Goal: Task Accomplishment & Management: Manage account settings

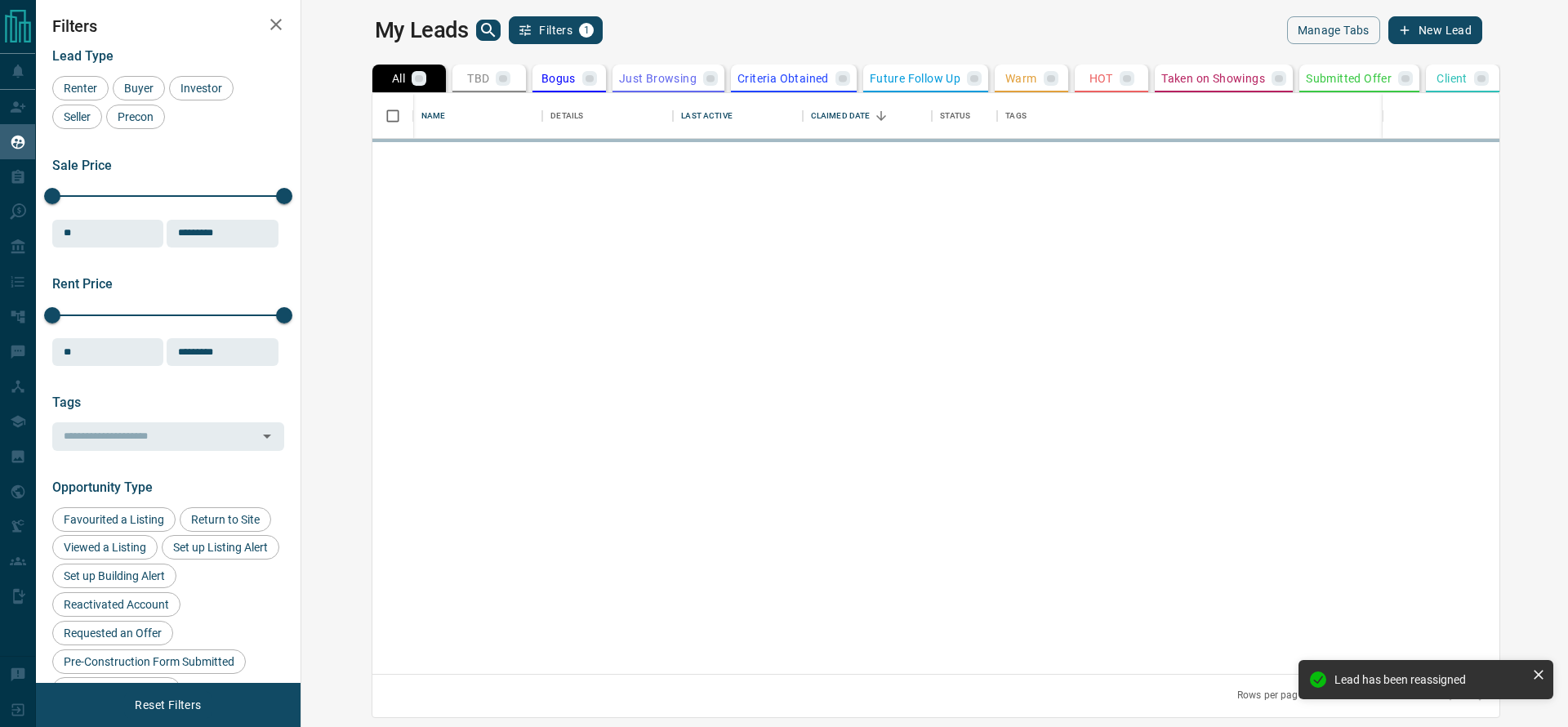
scroll to position [562, 1240]
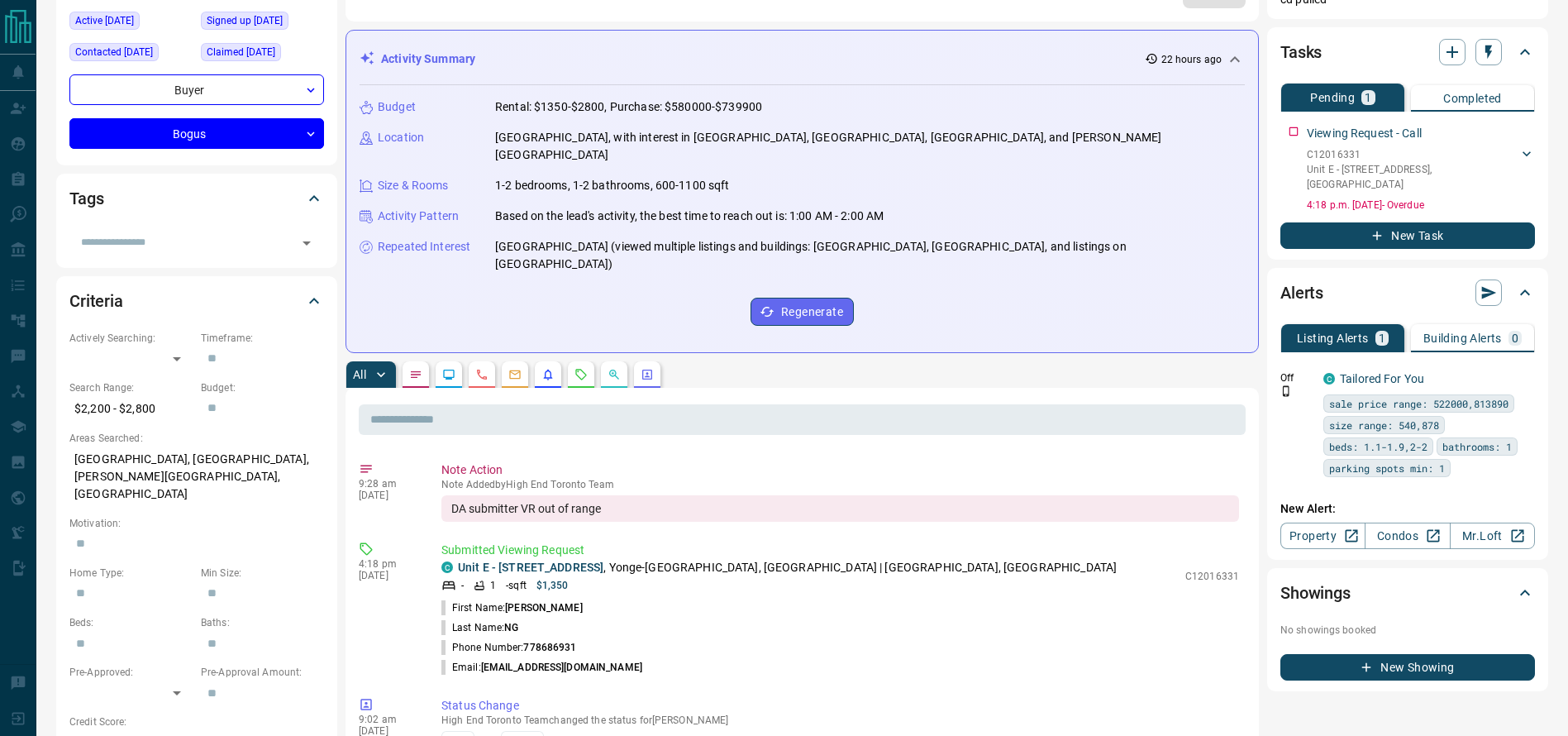
scroll to position [245, 0]
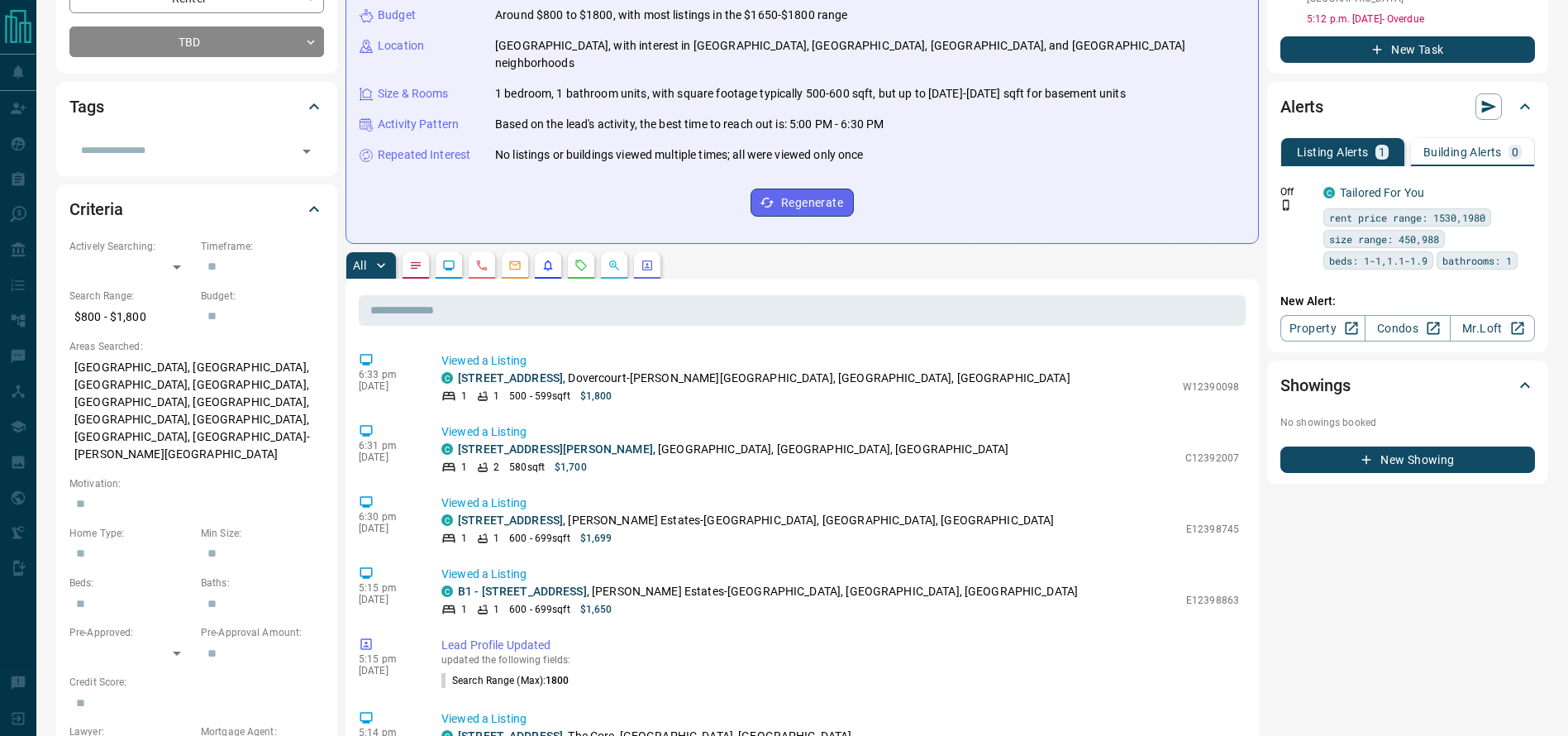
scroll to position [290, 0]
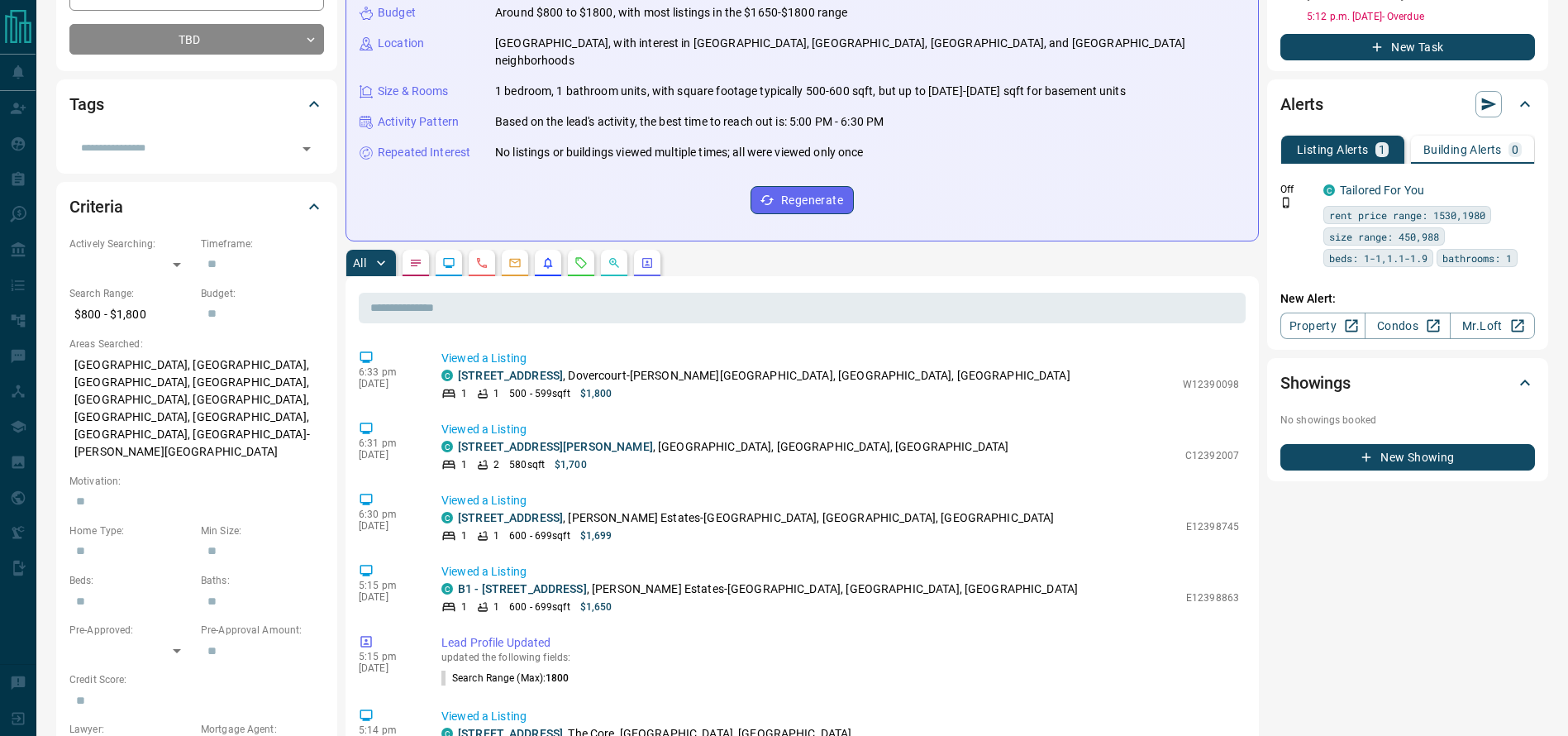
click at [585, 249] on button "button" at bounding box center [581, 262] width 26 height 26
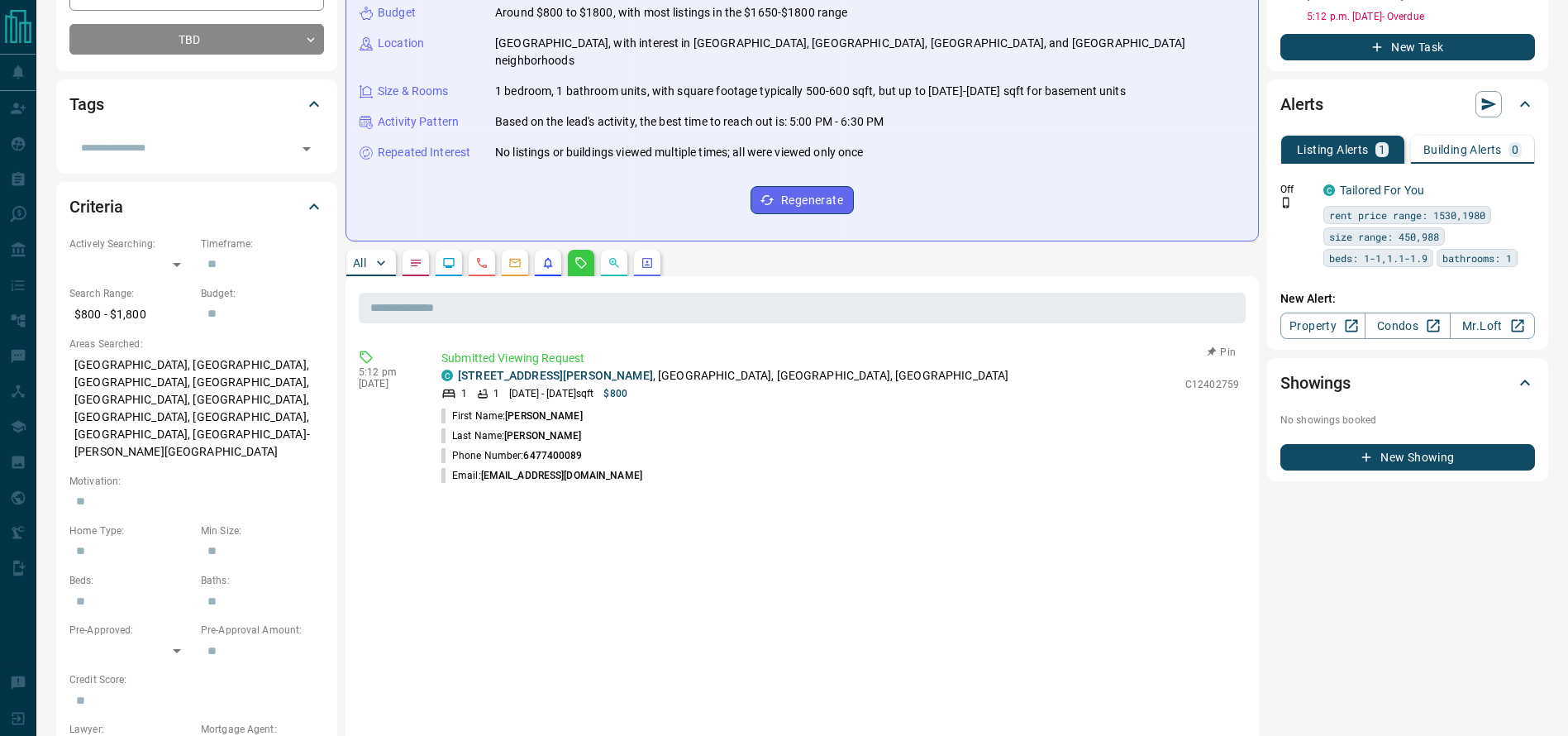
scroll to position [0, 0]
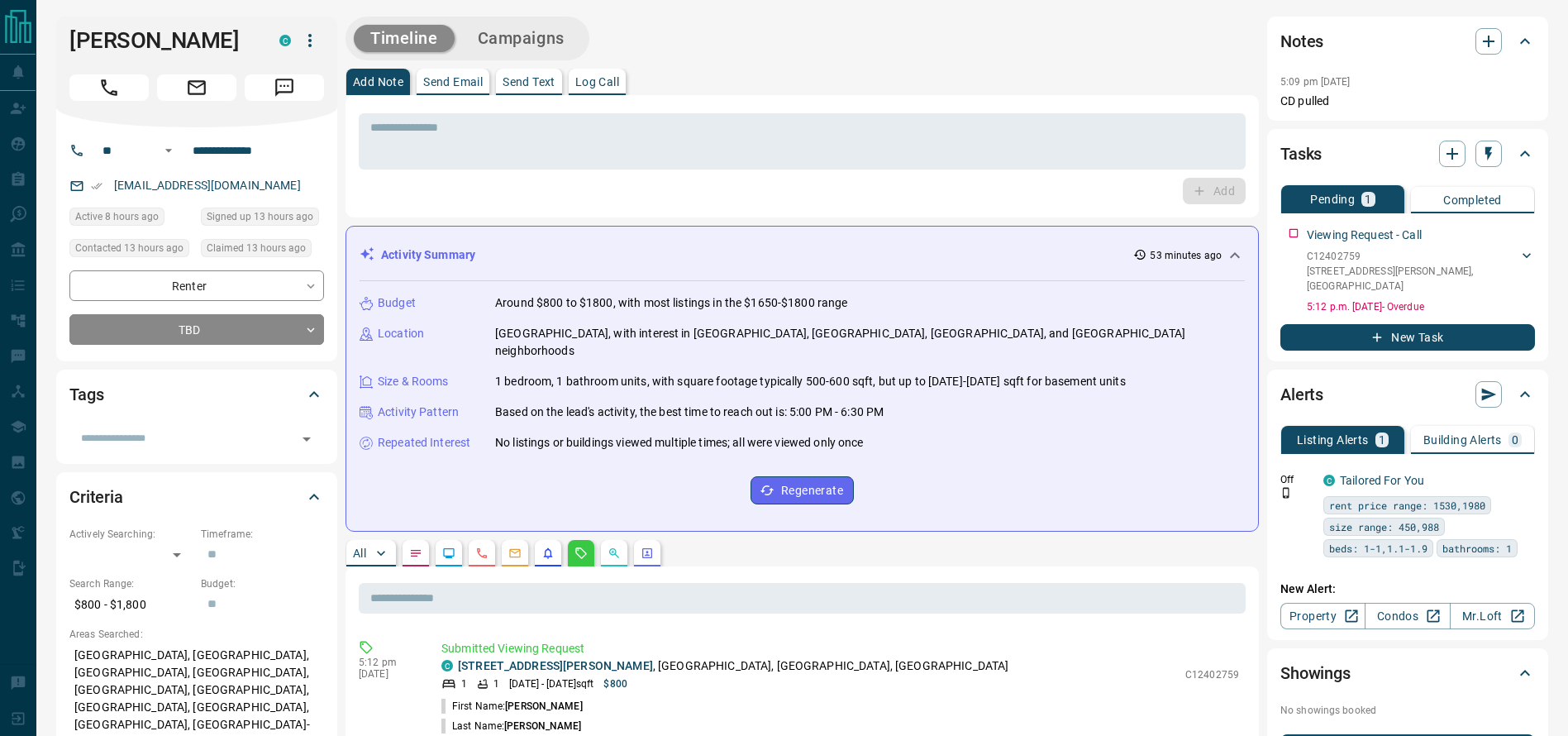
click at [674, 182] on div "Add" at bounding box center [802, 190] width 887 height 26
click at [674, 152] on div "* ​" at bounding box center [802, 142] width 887 height 56
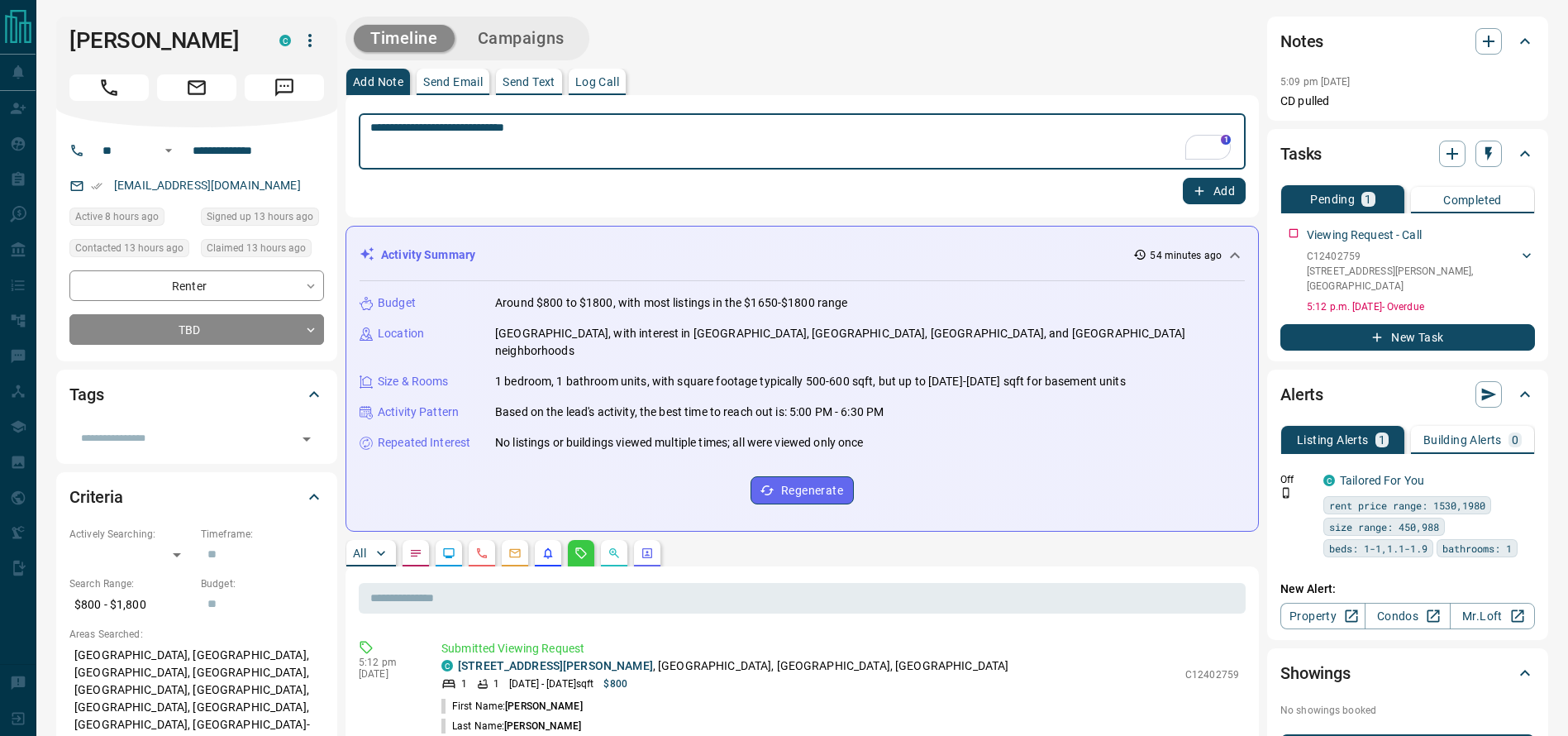
type textarea "**********"
click at [1232, 195] on button "Add" at bounding box center [1214, 190] width 63 height 26
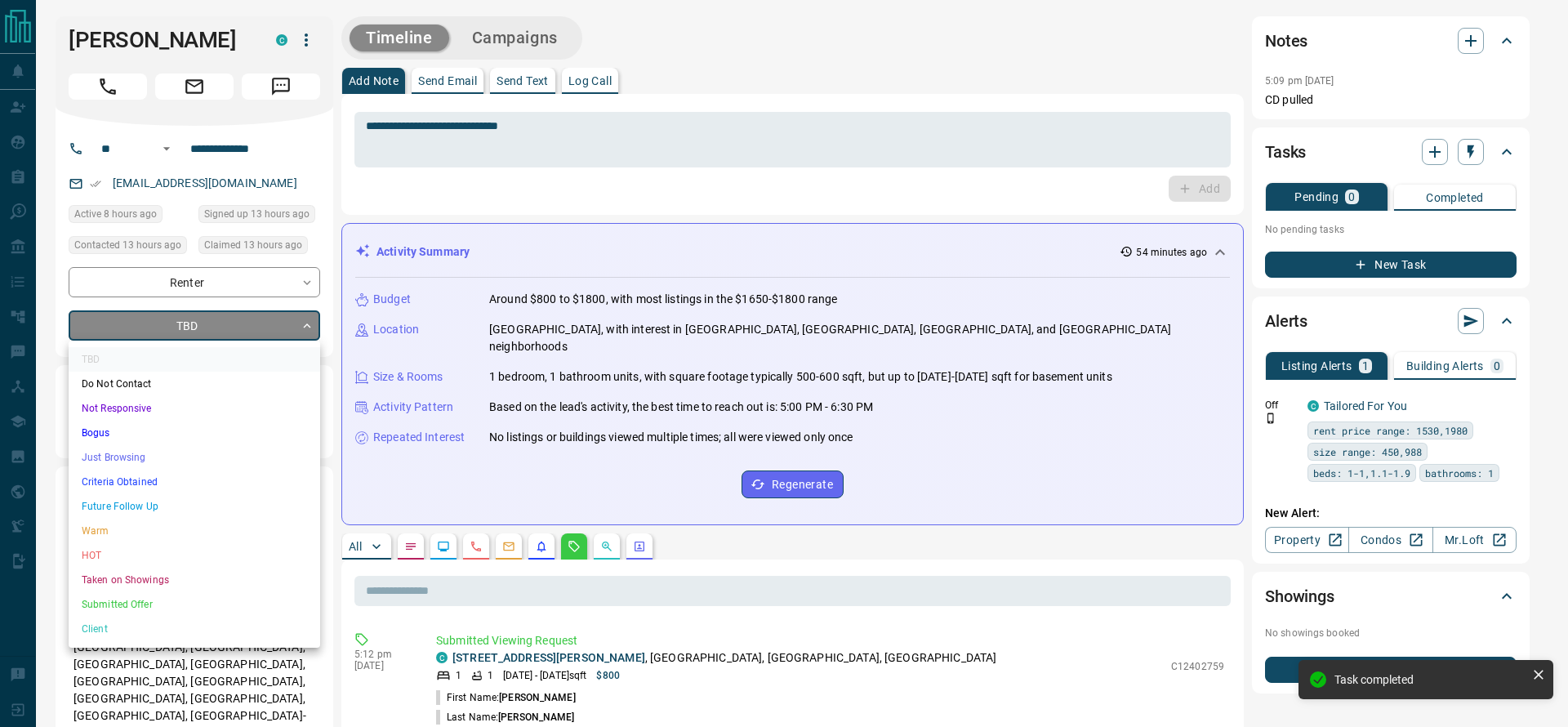
click at [163, 418] on li "Not Responsive" at bounding box center [194, 409] width 252 height 25
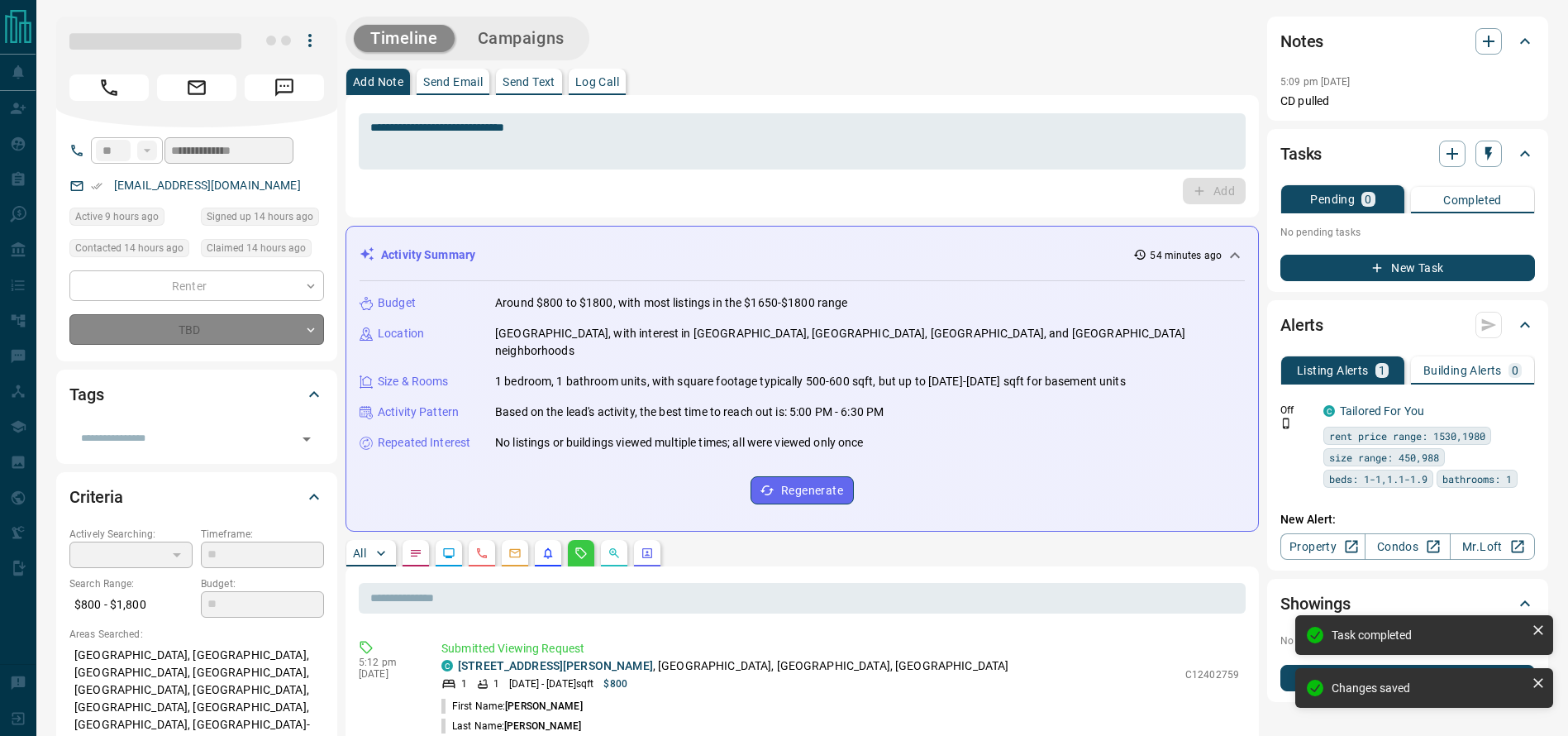
type input "*"
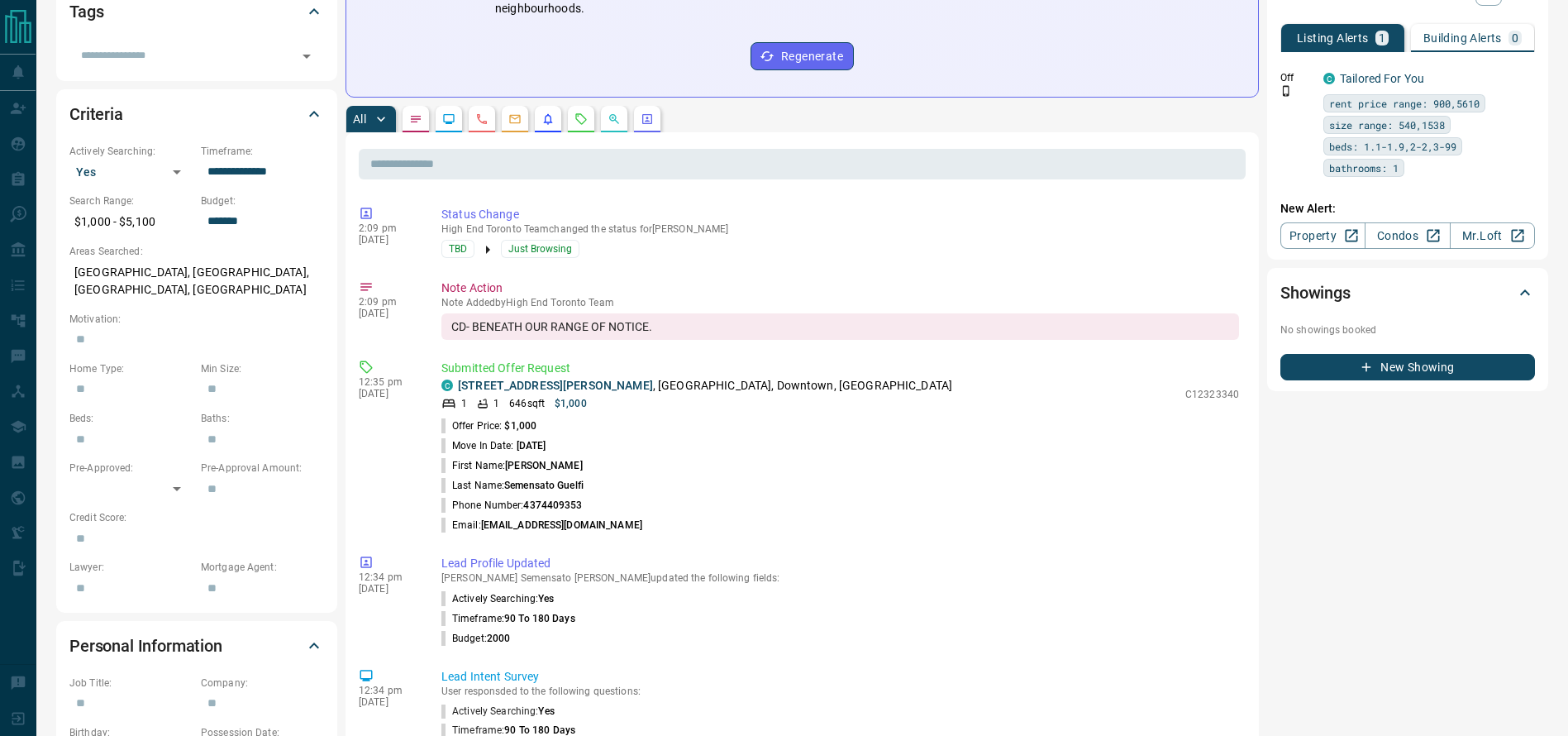
scroll to position [440, 0]
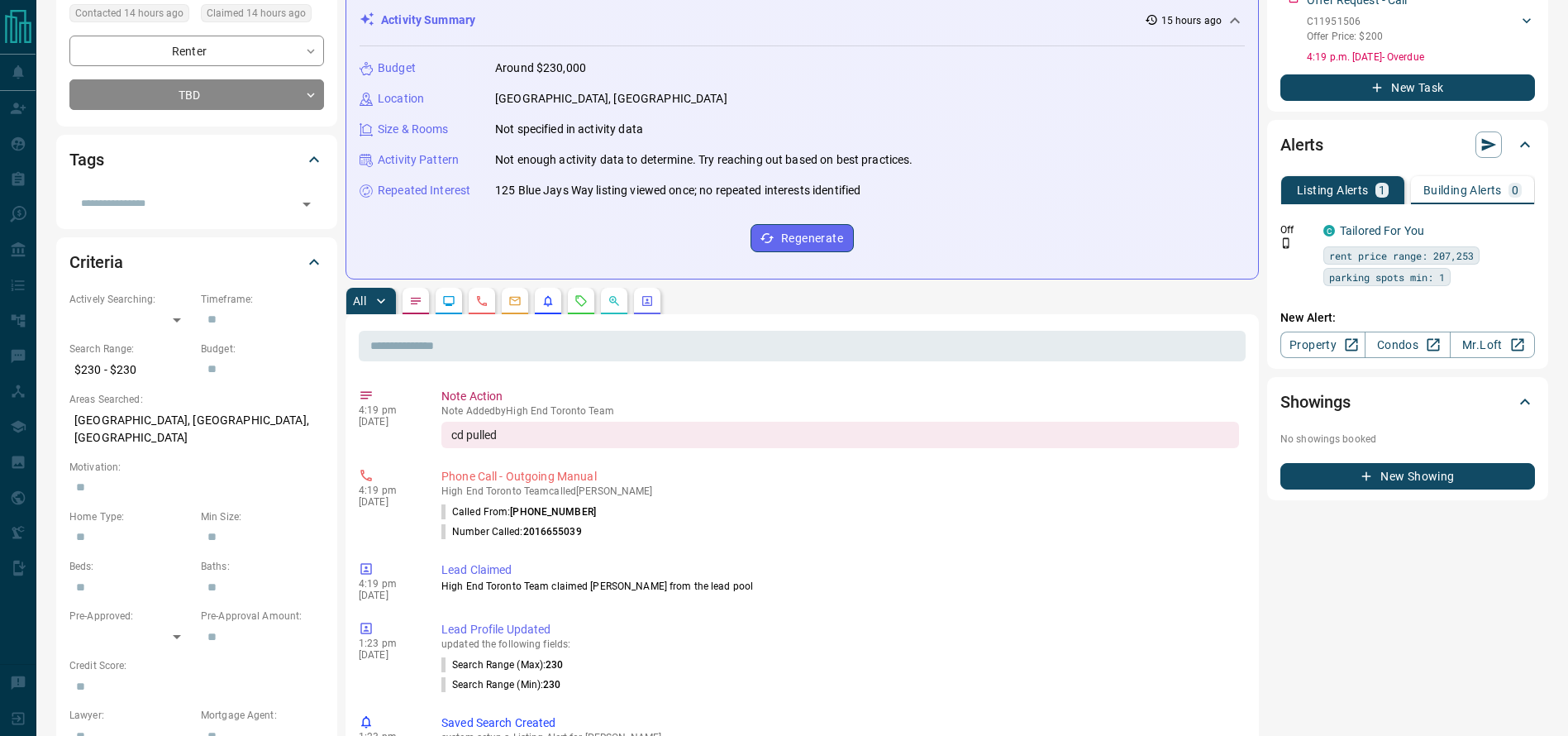
scroll to position [236, 0]
click at [598, 303] on div "All" at bounding box center [802, 300] width 913 height 26
click at [575, 301] on button "button" at bounding box center [581, 300] width 26 height 26
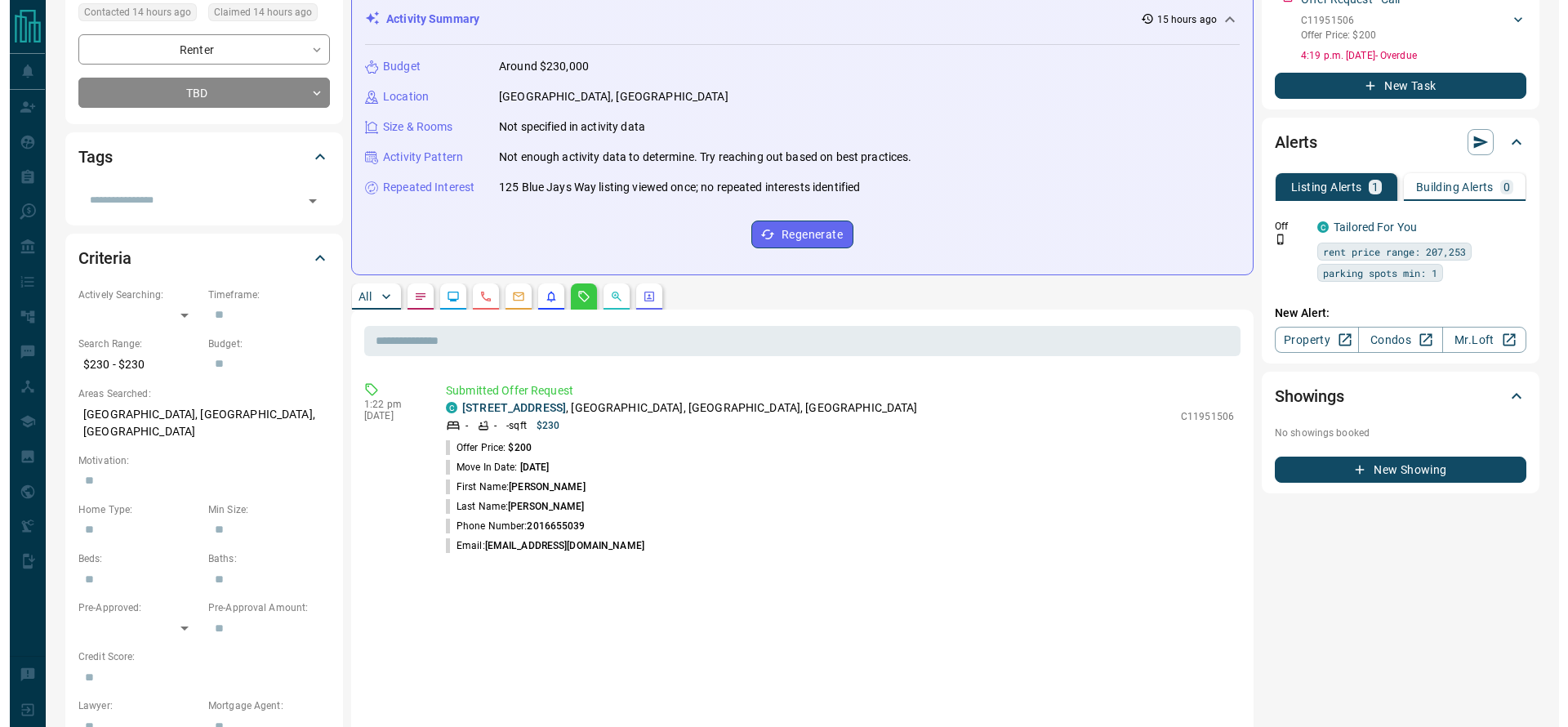
scroll to position [0, 0]
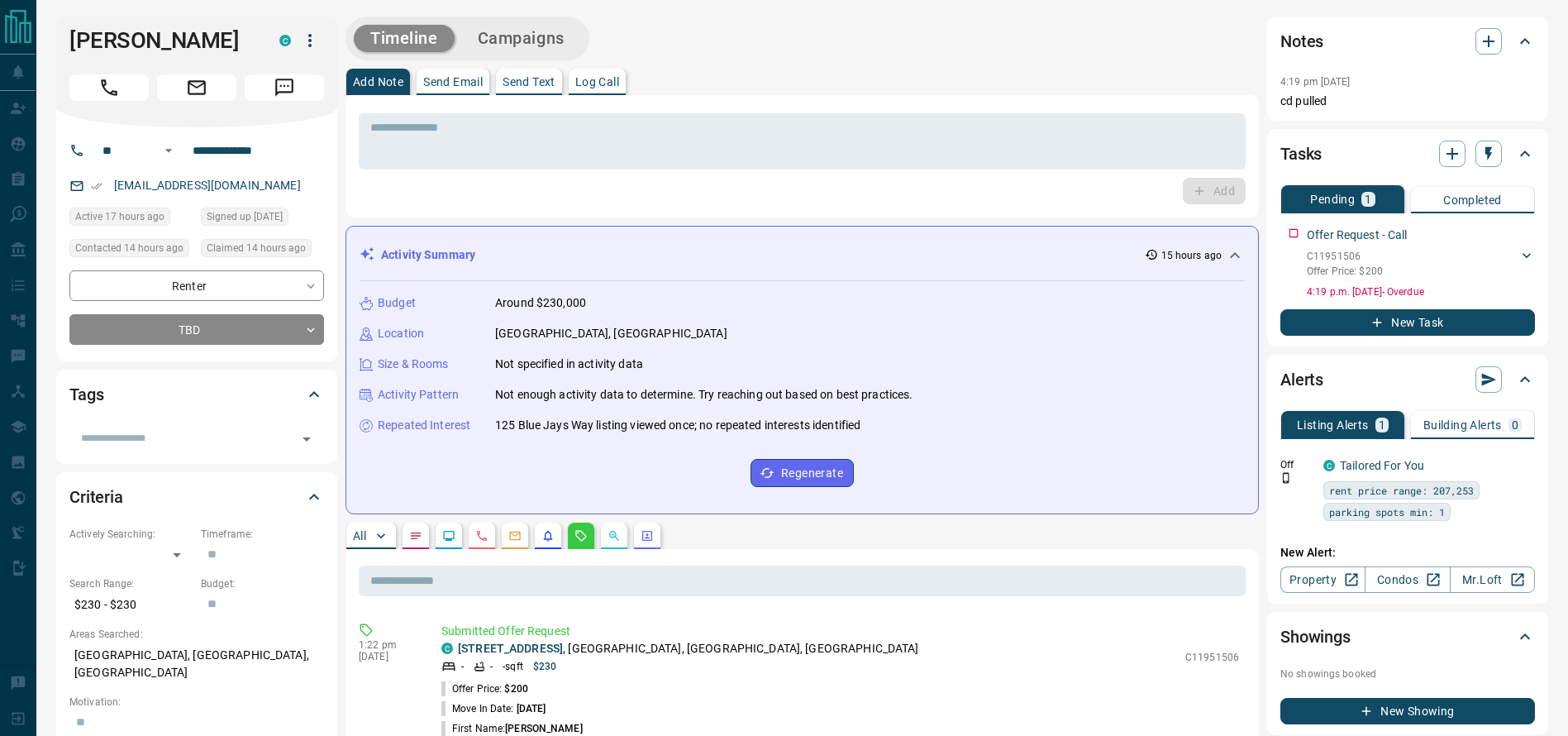
click at [308, 38] on icon "button" at bounding box center [310, 41] width 19 height 19
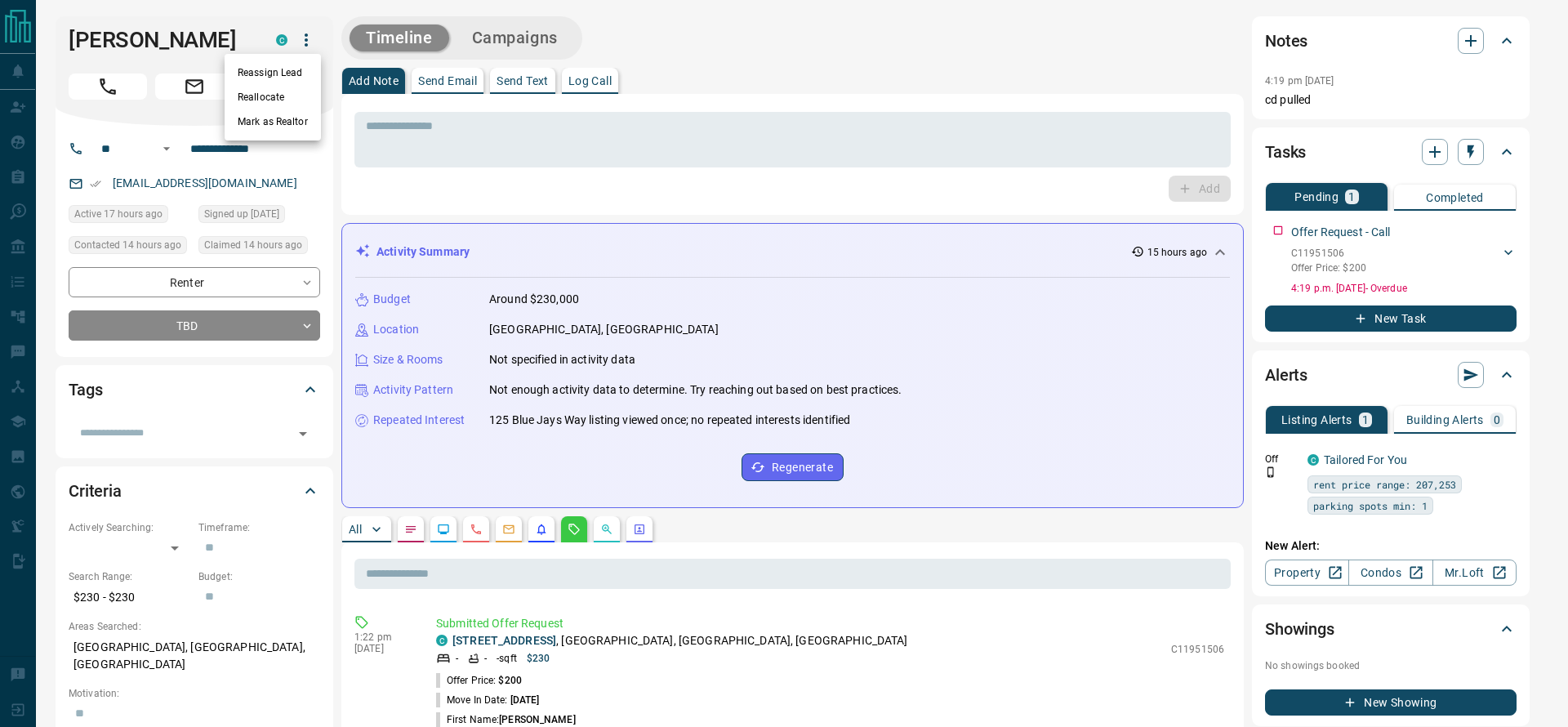
click at [305, 97] on li "Reallocate" at bounding box center [272, 98] width 97 height 25
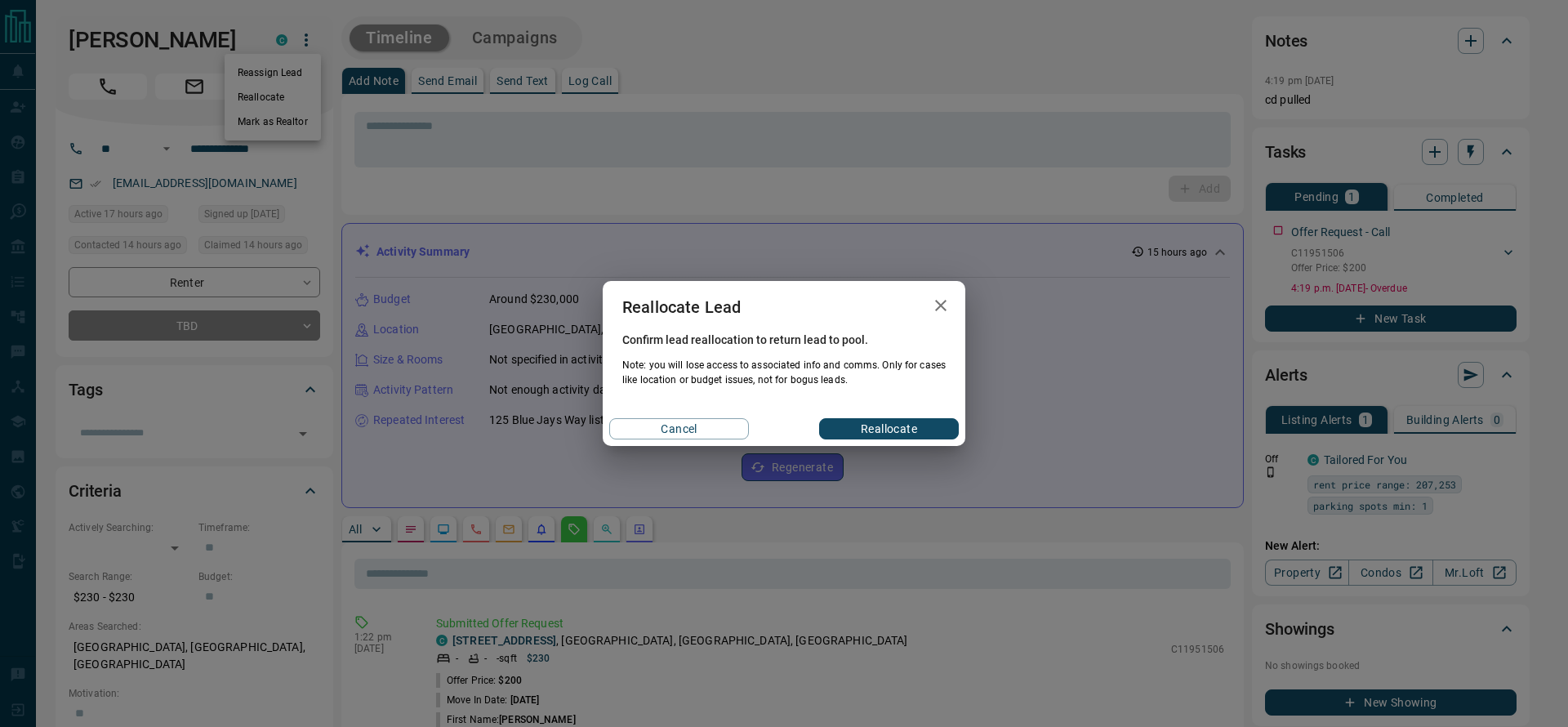
click at [892, 423] on button "Reallocate" at bounding box center [889, 429] width 140 height 21
